Goal: Information Seeking & Learning: Learn about a topic

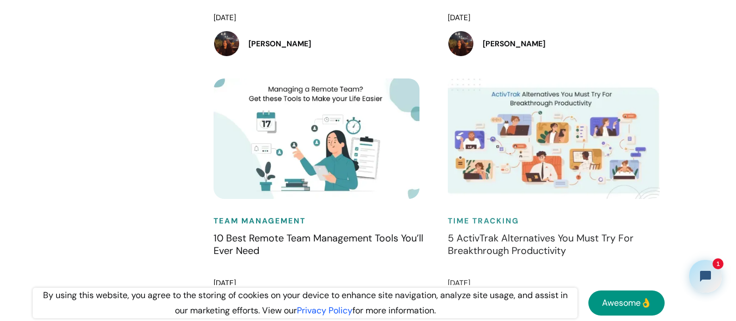
scroll to position [8512, 0]
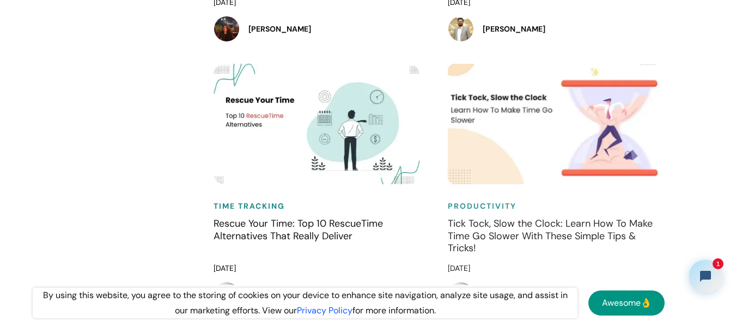
drag, startPoint x: 206, startPoint y: 141, endPoint x: 288, endPoint y: 210, distance: 107.1
click at [437, 210] on div "Productivity Tick Tock, Slow the Clock: Learn How To Make Time Go Slower With T…" at bounding box center [554, 197] width 234 height 266
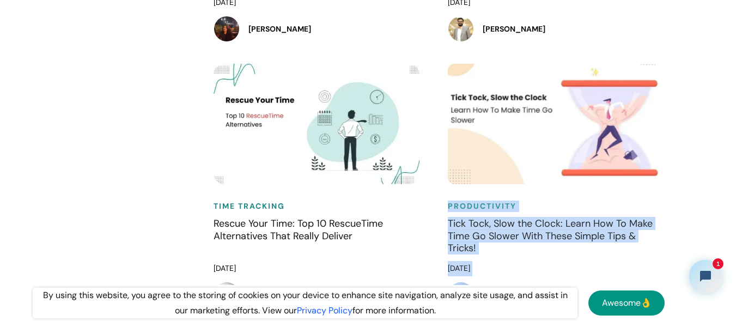
drag, startPoint x: 198, startPoint y: 142, endPoint x: 278, endPoint y: 210, distance: 105.9
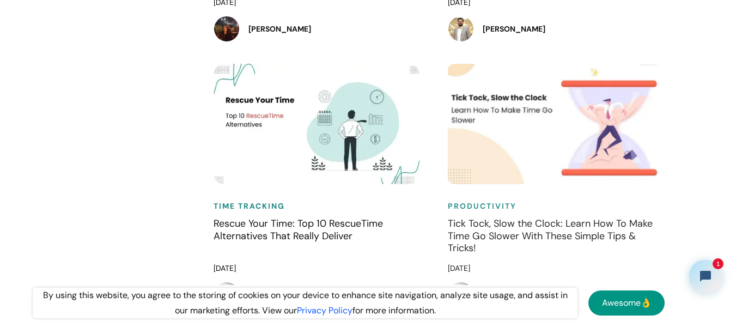
drag, startPoint x: 205, startPoint y: 137, endPoint x: 272, endPoint y: 201, distance: 92.9
click at [437, 201] on div "Productivity Tick Tock, Slow the Clock: Learn How To Make Time Go Slower With T…" at bounding box center [554, 197] width 234 height 266
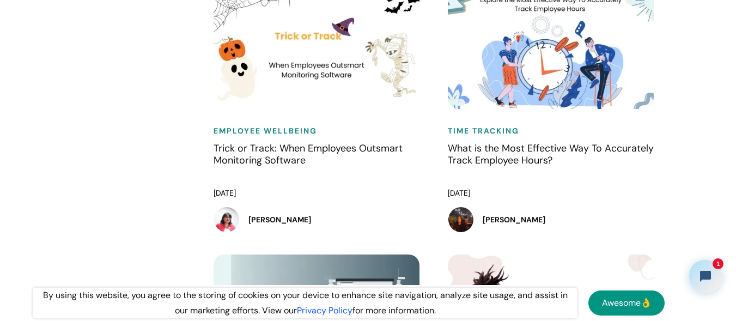
scroll to position [9385, 0]
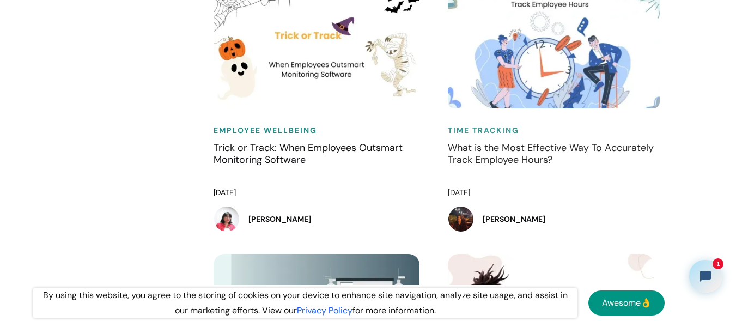
click at [448, 142] on h4 "What is the Most Effective Way To Accurately Track Employee Hours?" at bounding box center [554, 161] width 213 height 38
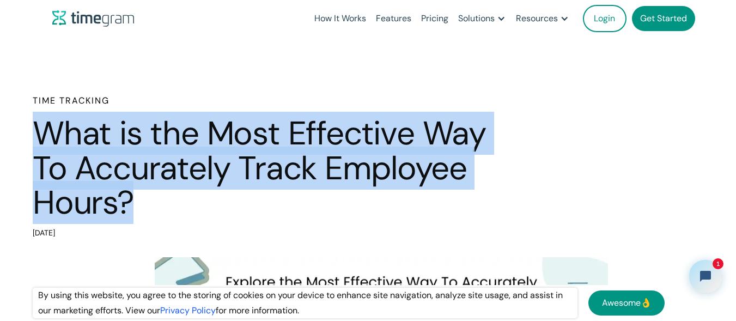
drag, startPoint x: 134, startPoint y: 203, endPoint x: 17, endPoint y: 133, distance: 136.2
click at [17, 133] on div "Time Tracking What is the Most Effective Way To Accurately Track Employee Hours…" at bounding box center [368, 167] width 736 height 147
copy h1 "What is the Most Effective Way To Accurately Track Employee Hours?"
click at [358, 155] on h1 "What is the Most Effective Way To Accurately Track Employee Hours?" at bounding box center [262, 168] width 458 height 104
